Goal: Information Seeking & Learning: Learn about a topic

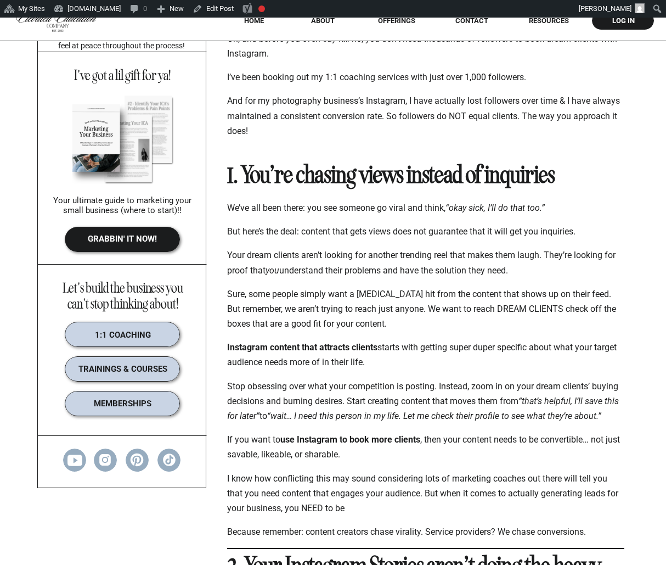
scroll to position [391, 0]
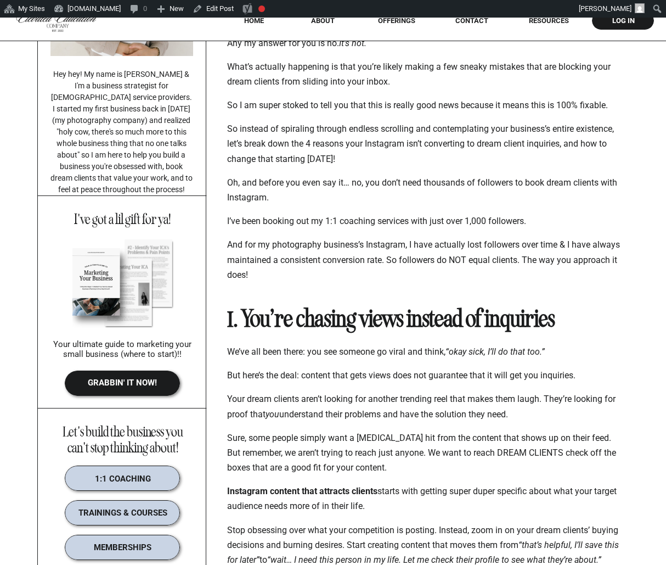
click at [314, 324] on strong "1. You’re chasing views instead of inquiries" at bounding box center [391, 318] width 328 height 29
click at [313, 324] on strong "1. You’re chasing views instead of inquiries" at bounding box center [391, 318] width 328 height 29
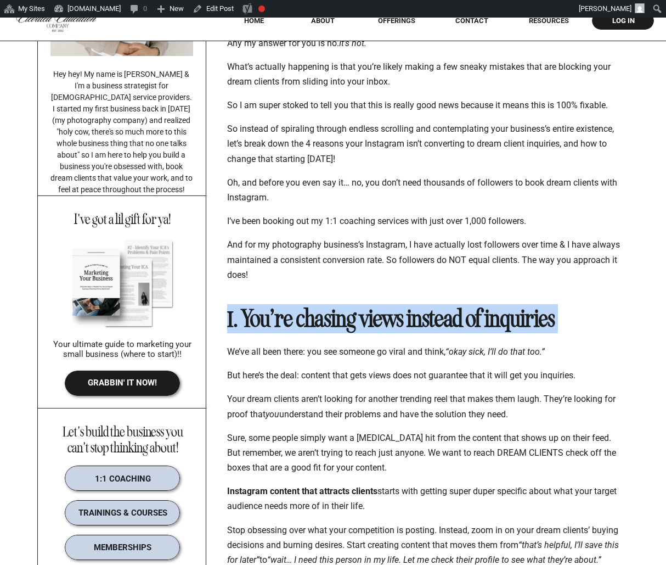
click at [313, 324] on strong "1. You’re chasing views instead of inquiries" at bounding box center [391, 318] width 328 height 29
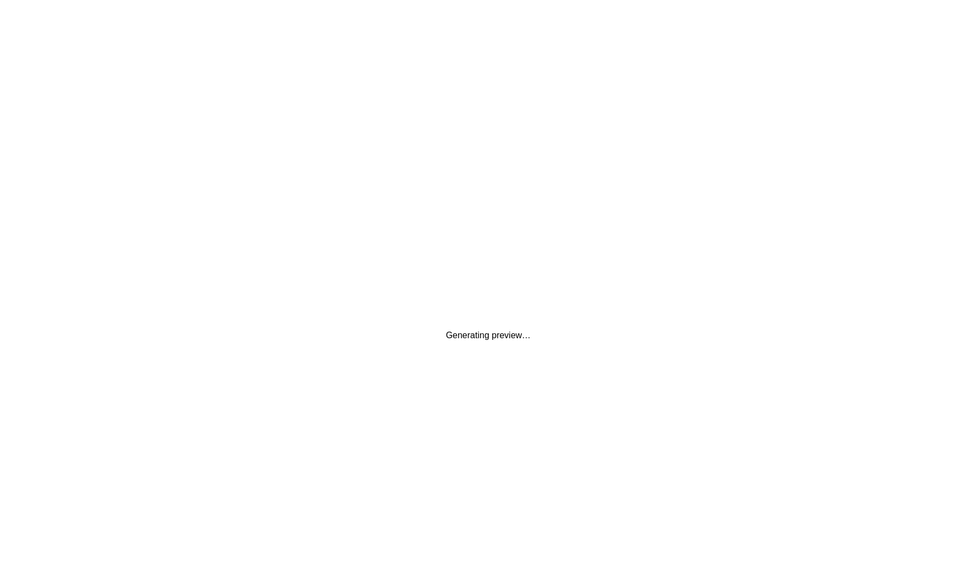
scroll to position [0, 0]
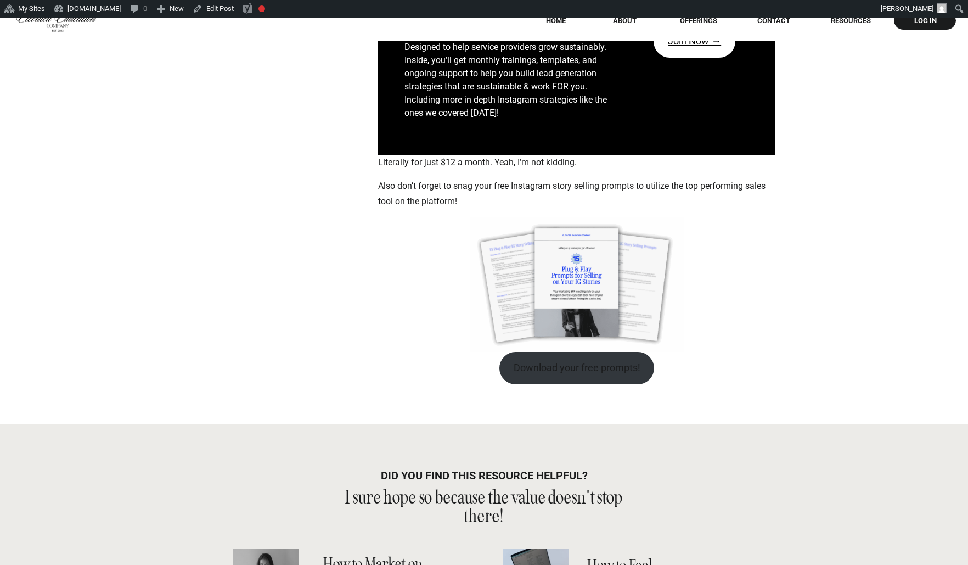
scroll to position [3173, 0]
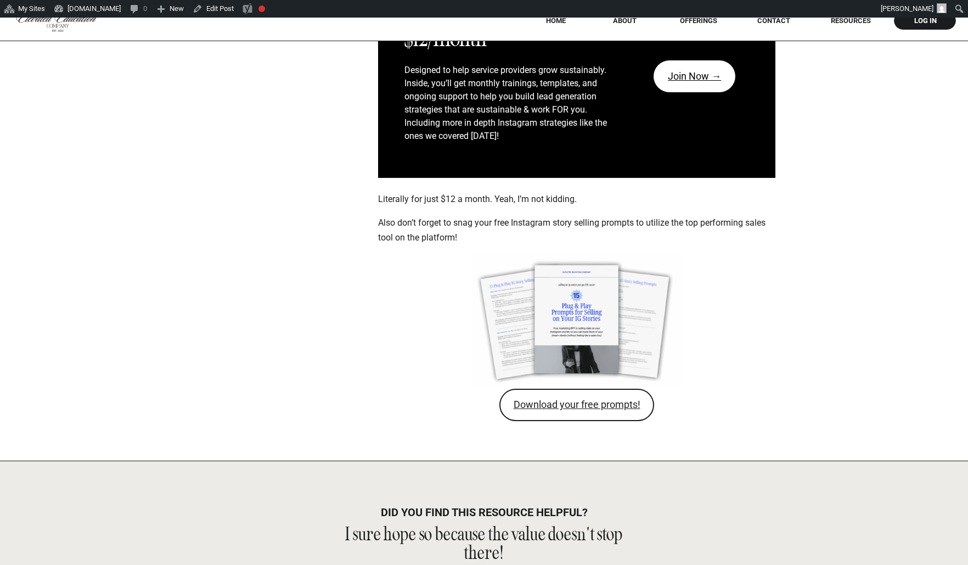
scroll to position [3150, 0]
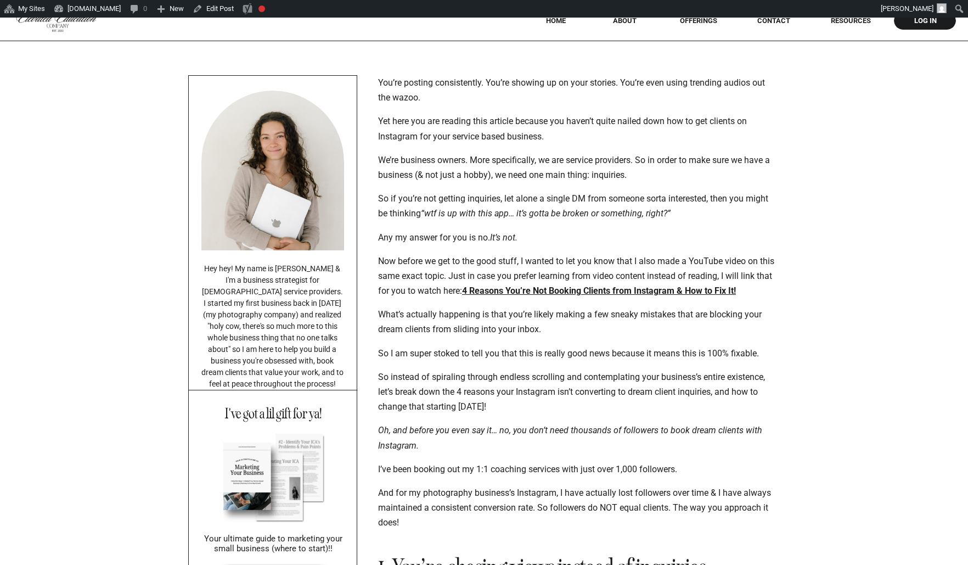
scroll to position [231, 0]
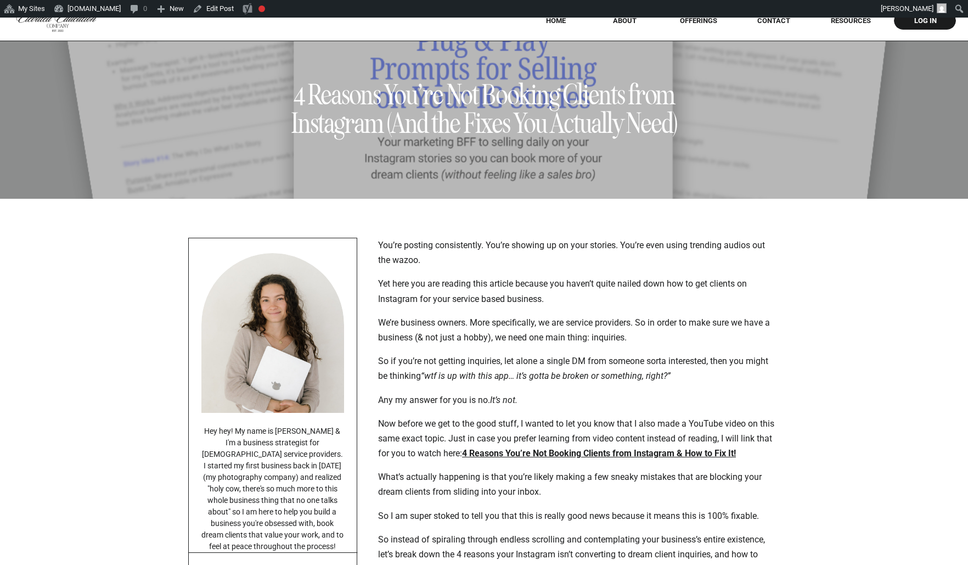
scroll to position [89, 0]
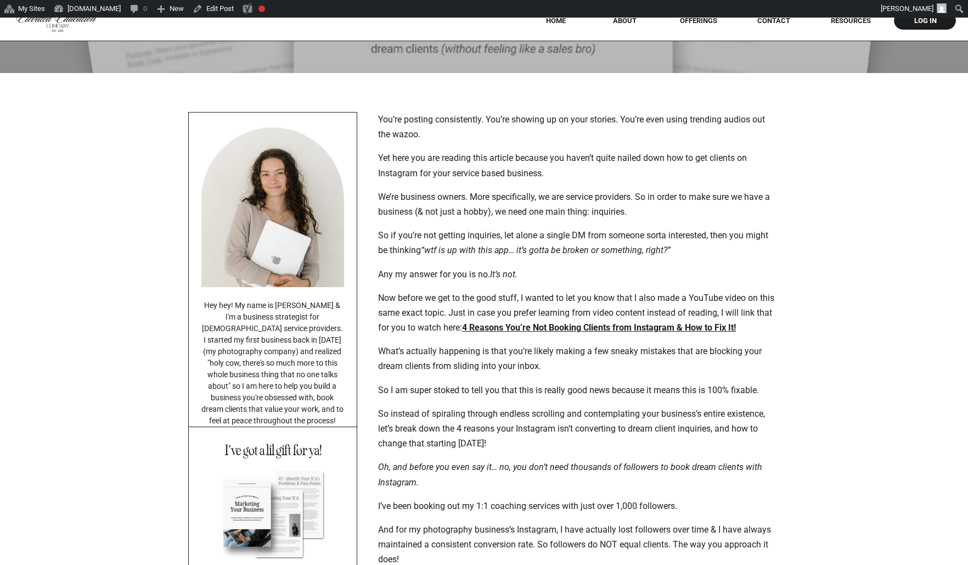
scroll to position [167, 0]
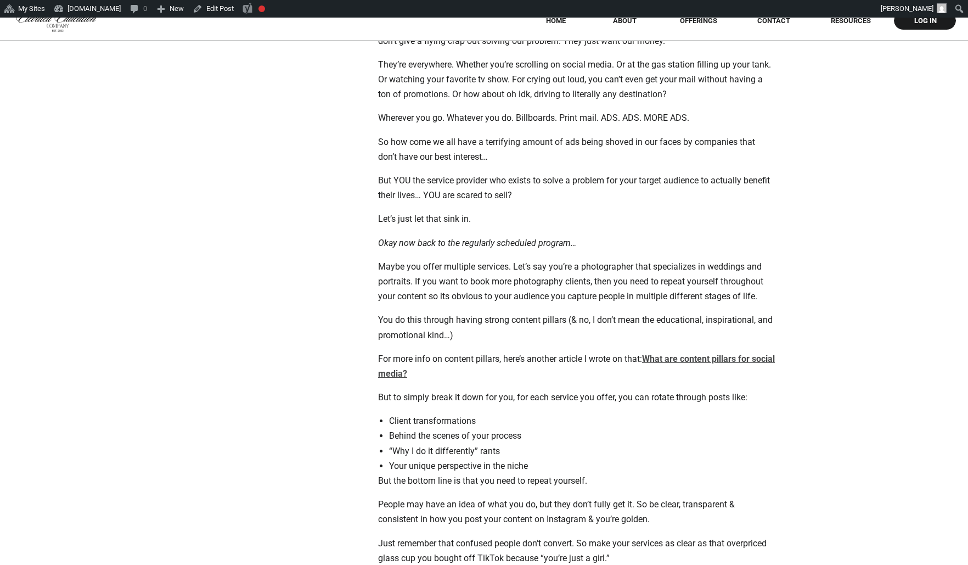
scroll to position [1866, 0]
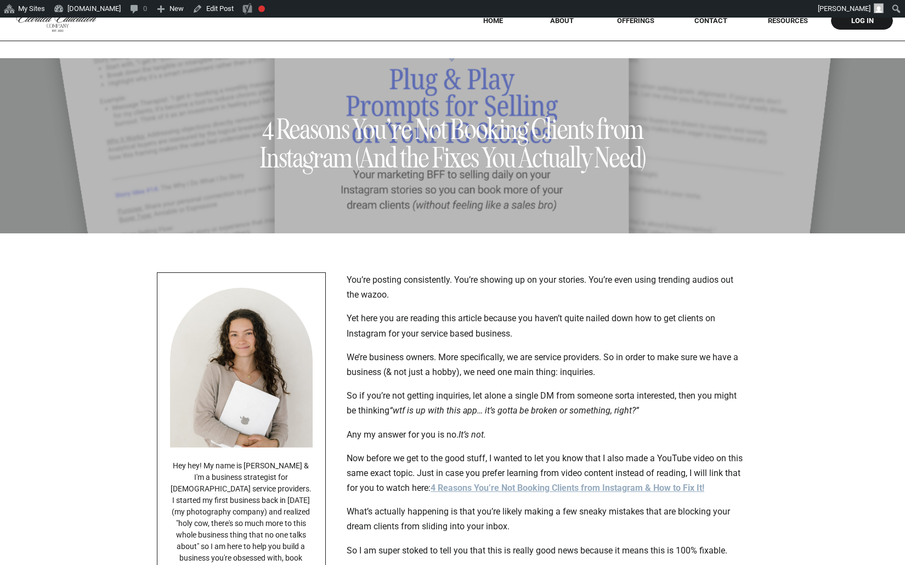
click at [425, 149] on h1 "4 Reasons You’re Not Booking Clients from Instagram (And the Fixes You Actually…" at bounding box center [452, 143] width 413 height 57
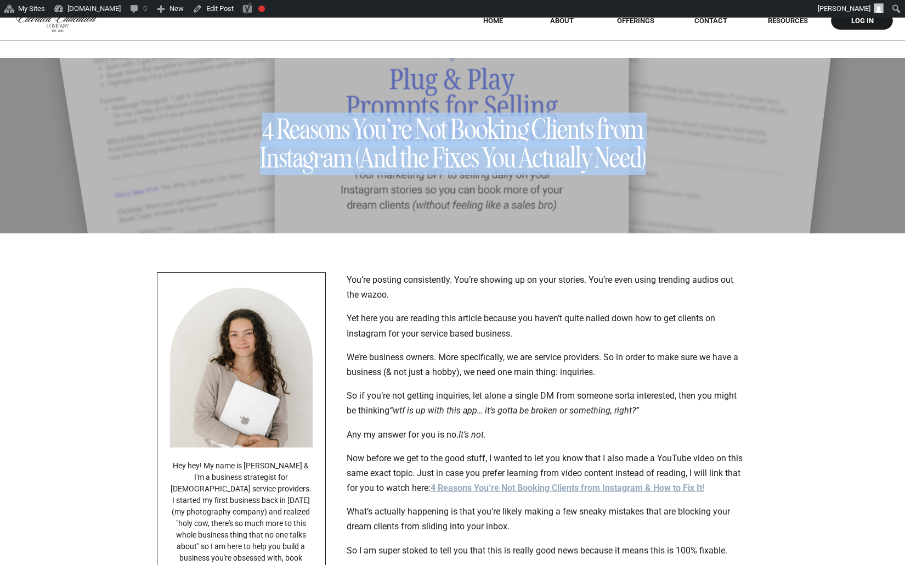
click at [425, 149] on h1 "4 Reasons You’re Not Booking Clients from Instagram (And the Fixes You Actually…" at bounding box center [452, 143] width 413 height 57
copy h1 "4 Reasons You’re Not Booking Clients from Instagram (And the Fixes You Actually…"
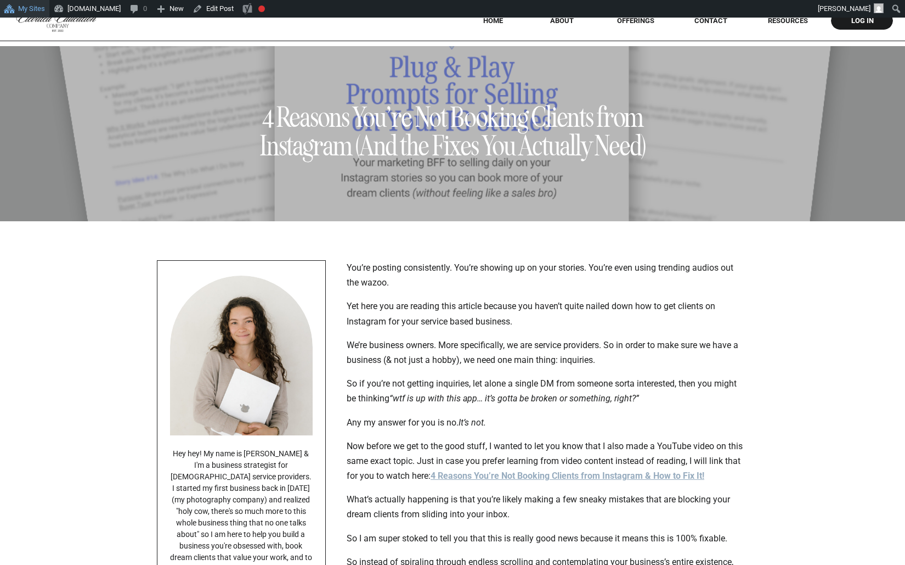
scroll to position [18, 0]
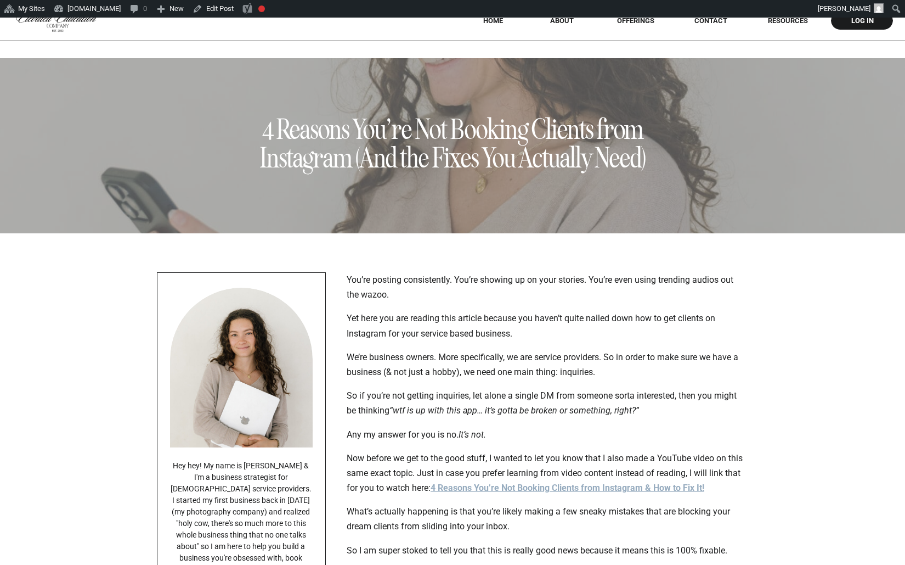
click at [790, 21] on nav "RESOURCES" at bounding box center [788, 20] width 70 height 8
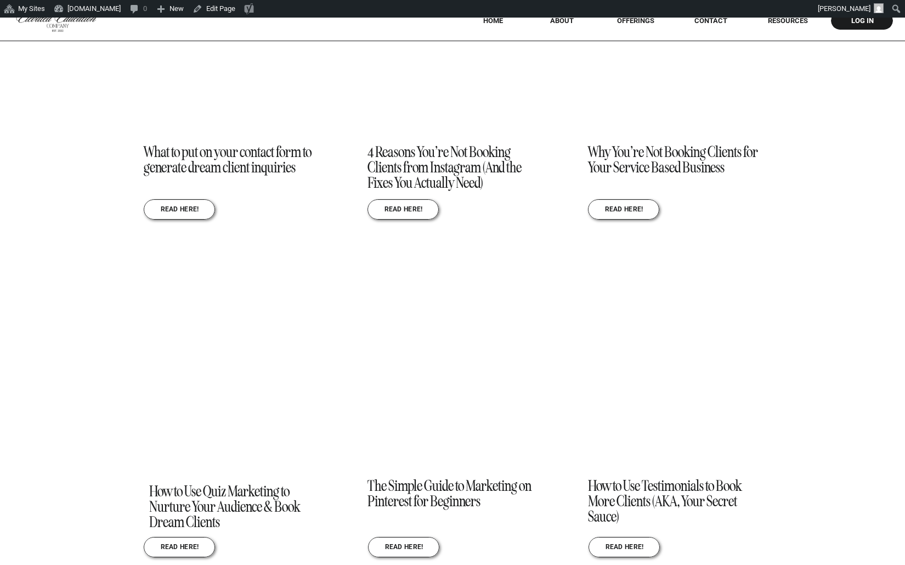
scroll to position [1156, 0]
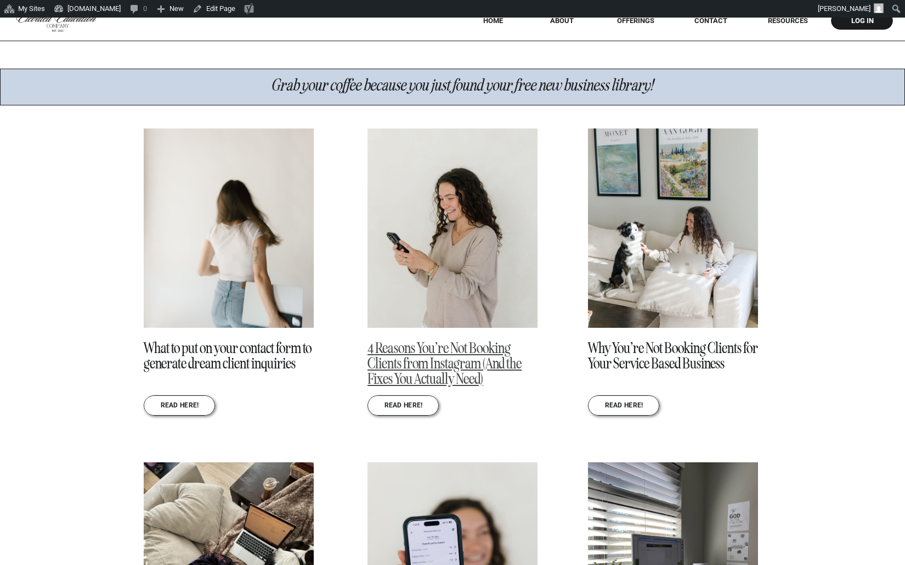
click at [460, 350] on link "4 Reasons You’re Not Booking Clients from Instagram (And the Fixes You Actually…" at bounding box center [445, 363] width 154 height 49
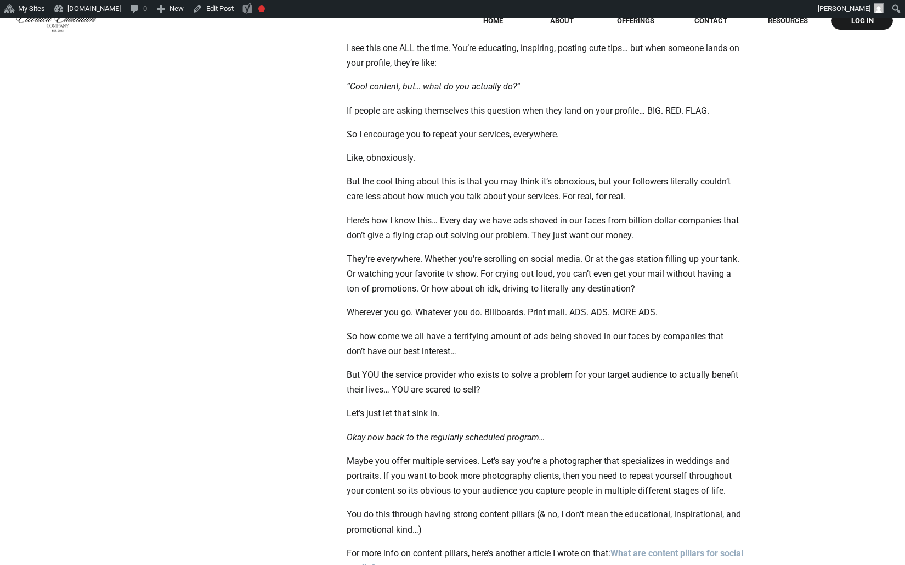
scroll to position [1777, 0]
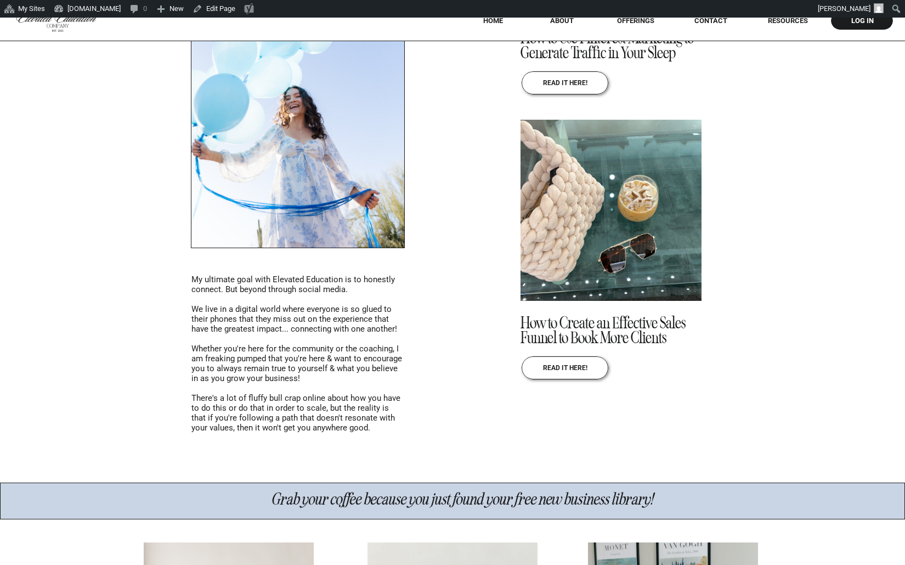
scroll to position [729, 0]
